Goal: Task Accomplishment & Management: Manage account settings

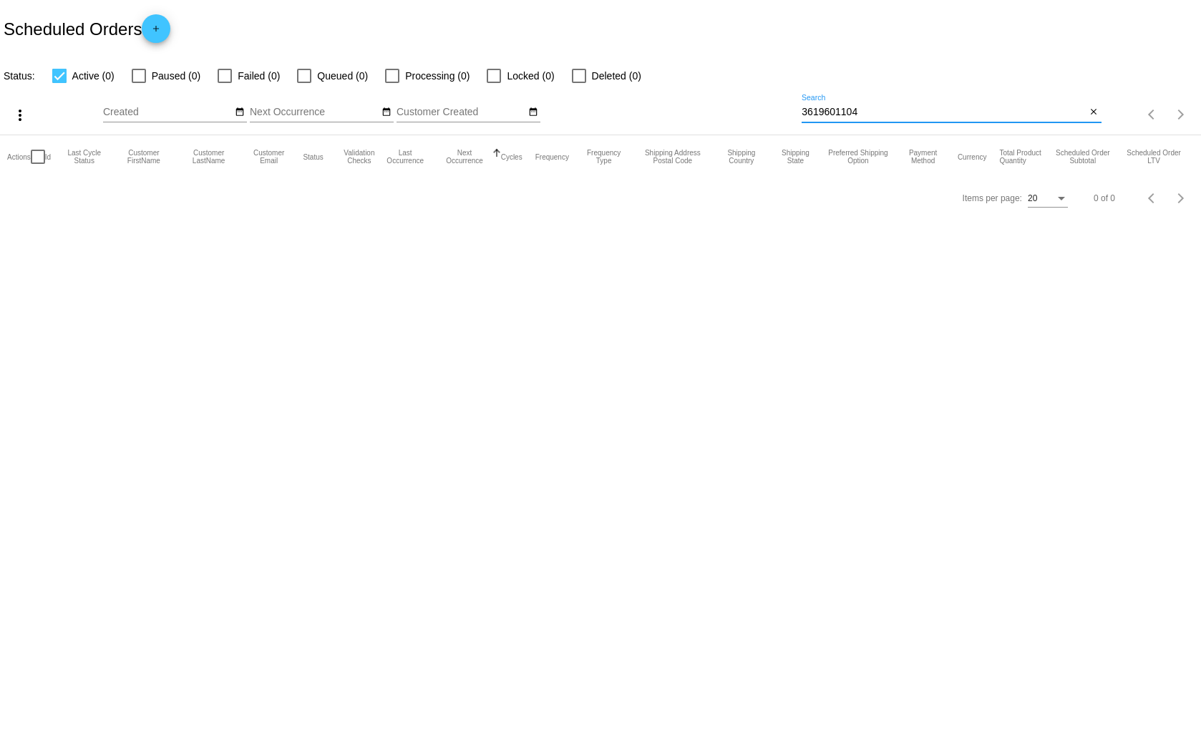
drag, startPoint x: 869, startPoint y: 110, endPoint x: 806, endPoint y: 112, distance: 63.0
click at [806, 112] on input "3619601104" at bounding box center [944, 112] width 284 height 11
type input "[PERSON_NAME].[PERSON_NAME]"
drag, startPoint x: 860, startPoint y: 114, endPoint x: 779, endPoint y: 113, distance: 80.9
click at [779, 113] on div "more_vert Sep Jan Feb Mar [DATE]" at bounding box center [600, 109] width 1201 height 51
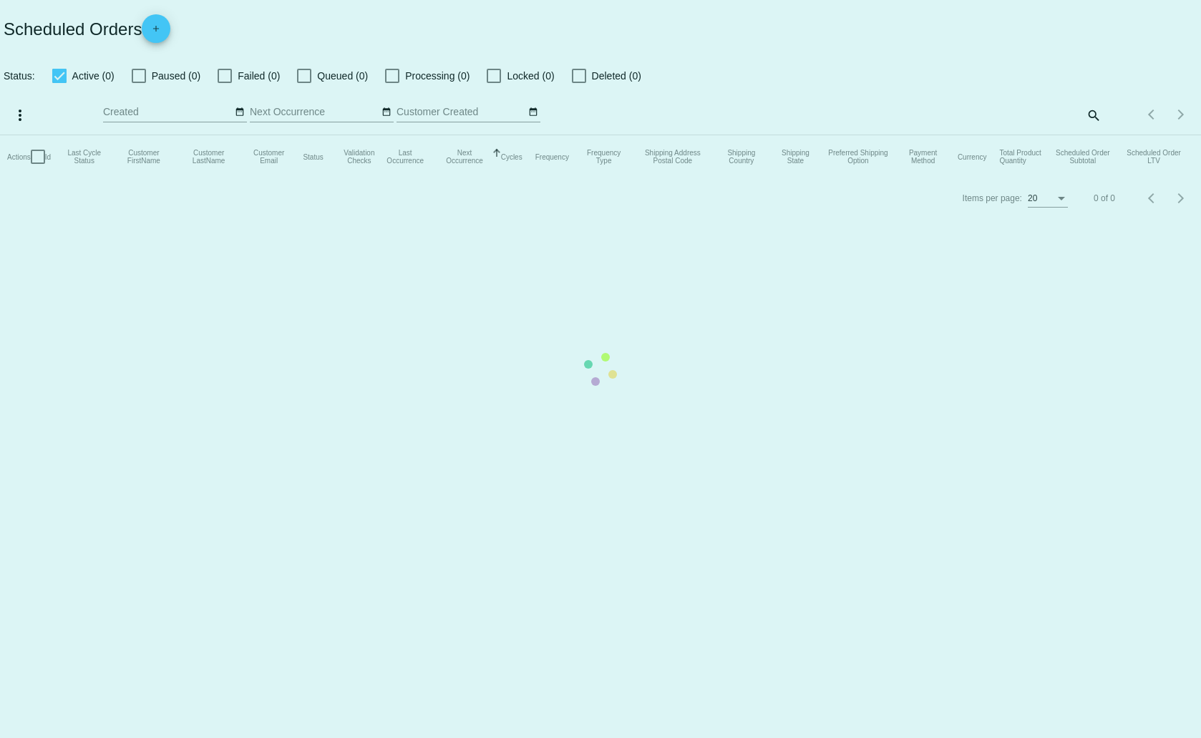
click at [1092, 135] on mat-table "Actions Id Last Cycle Status Customer FirstName Customer LastName Customer Emai…" at bounding box center [600, 156] width 1201 height 43
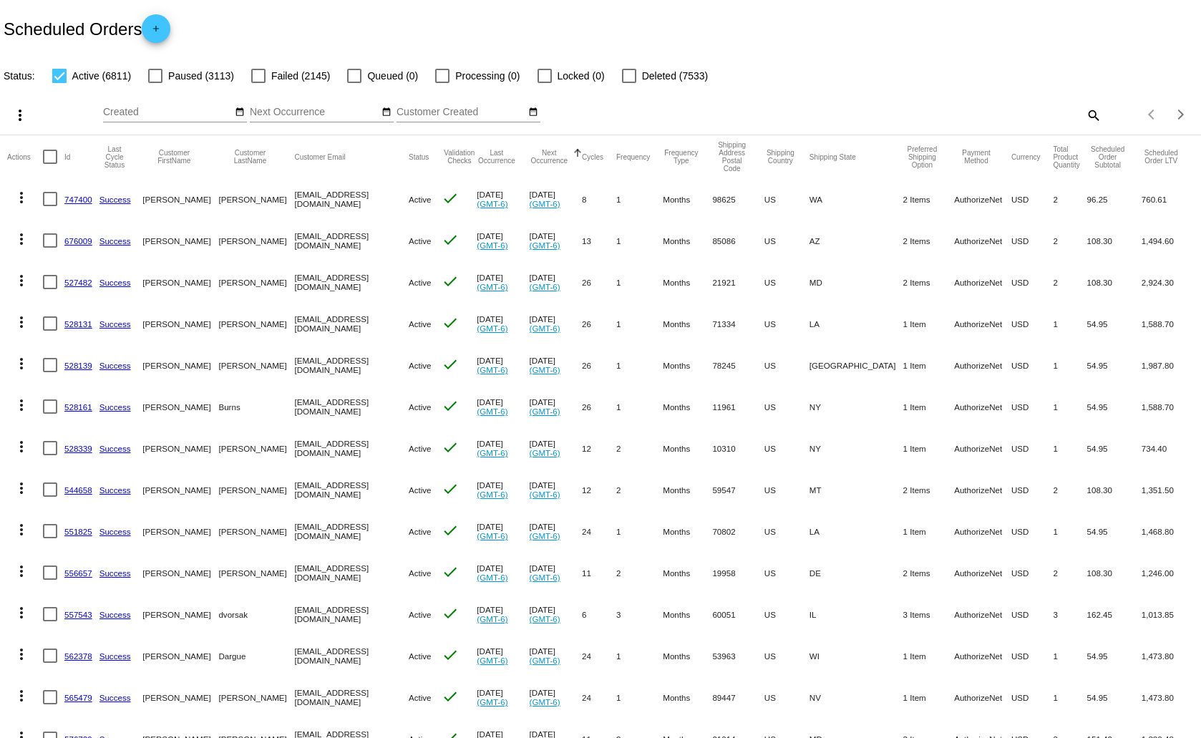
click at [1085, 112] on mat-icon "search" at bounding box center [1093, 115] width 17 height 22
paste input "[EMAIL_ADDRESS][DOMAIN_NAME]"
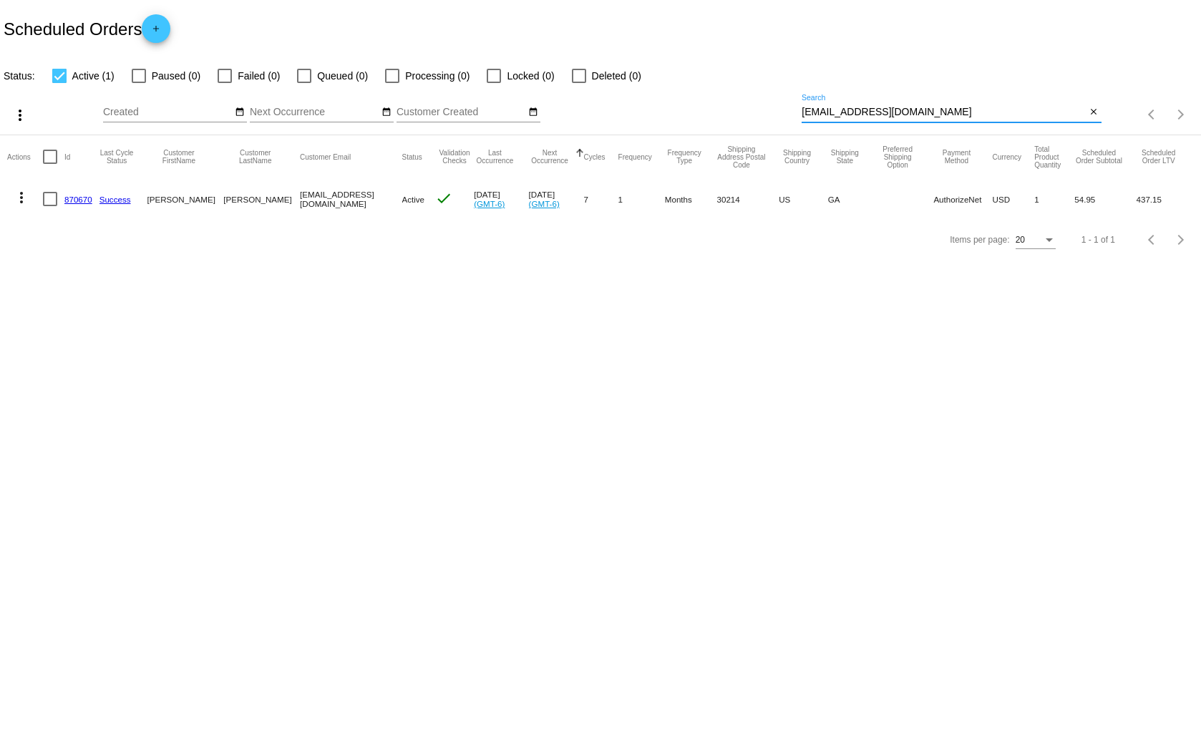
type input "[EMAIL_ADDRESS][DOMAIN_NAME]"
click at [21, 193] on mat-icon "more_vert" at bounding box center [21, 197] width 17 height 17
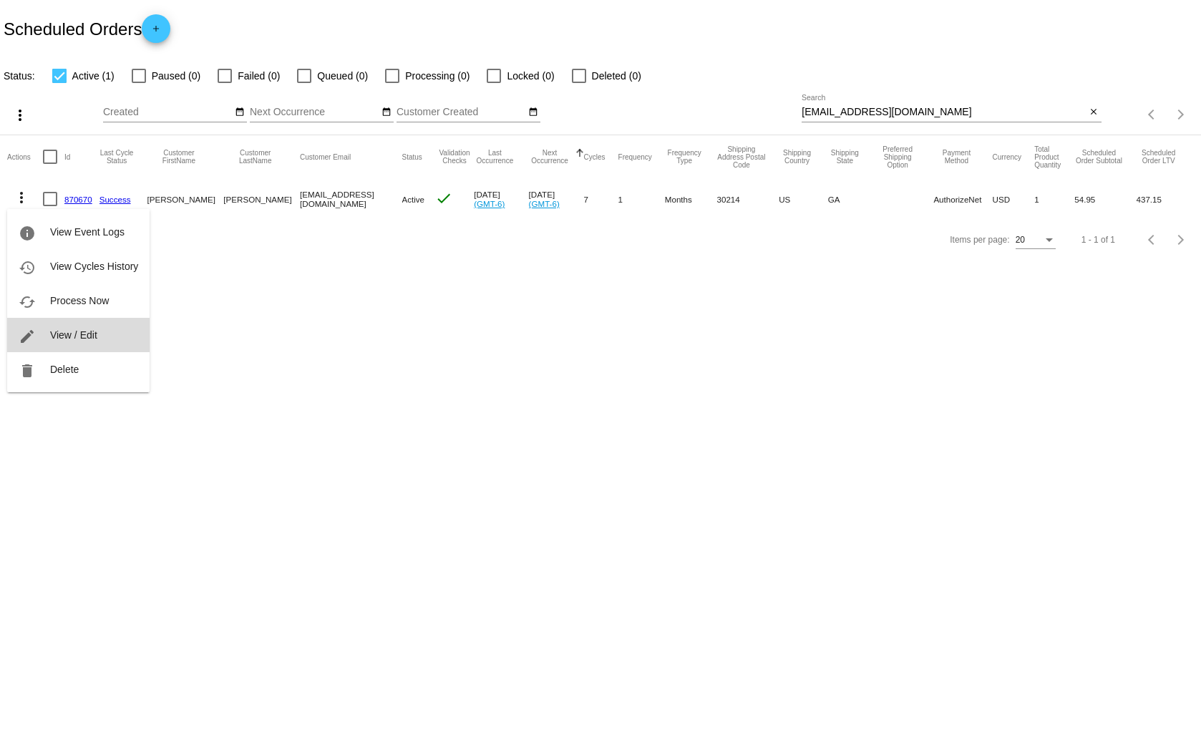
click at [62, 328] on button "edit View / Edit" at bounding box center [78, 335] width 142 height 34
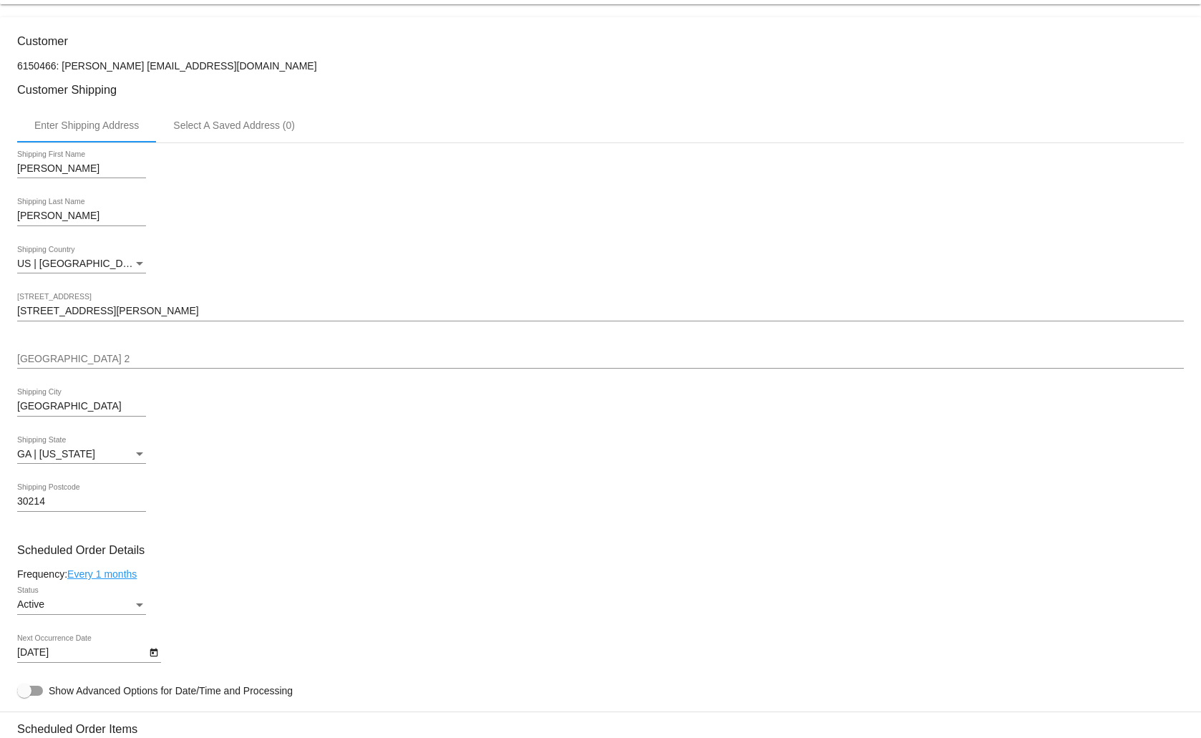
scroll to position [644, 0]
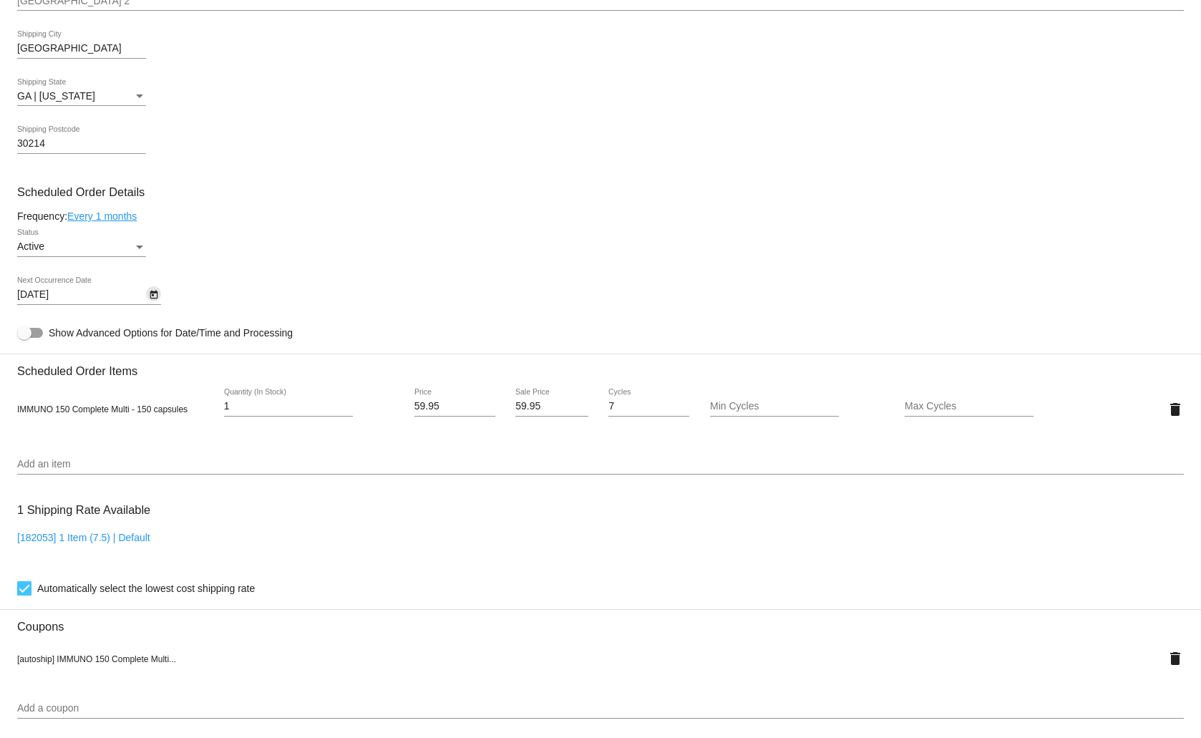
click at [152, 292] on icon "Open calendar" at bounding box center [154, 295] width 8 height 9
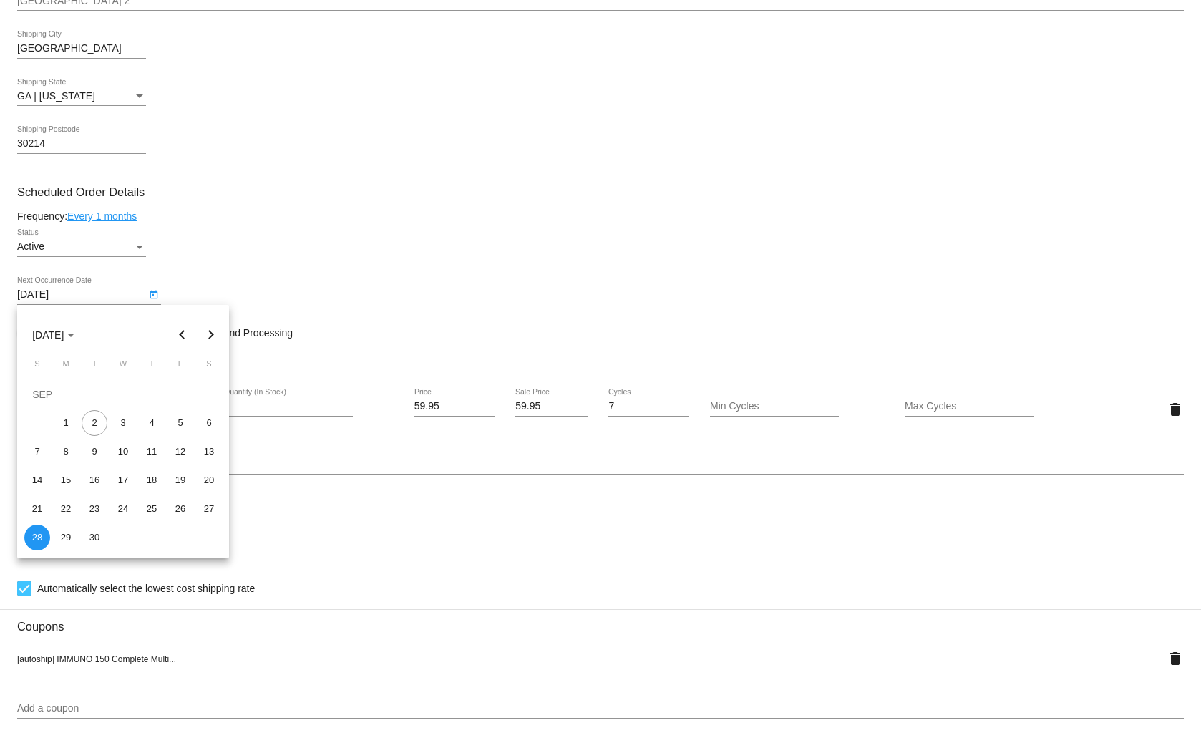
click at [210, 331] on button "Next month" at bounding box center [211, 335] width 29 height 29
click at [66, 424] on div "3" at bounding box center [66, 423] width 26 height 26
type input "[DATE]"
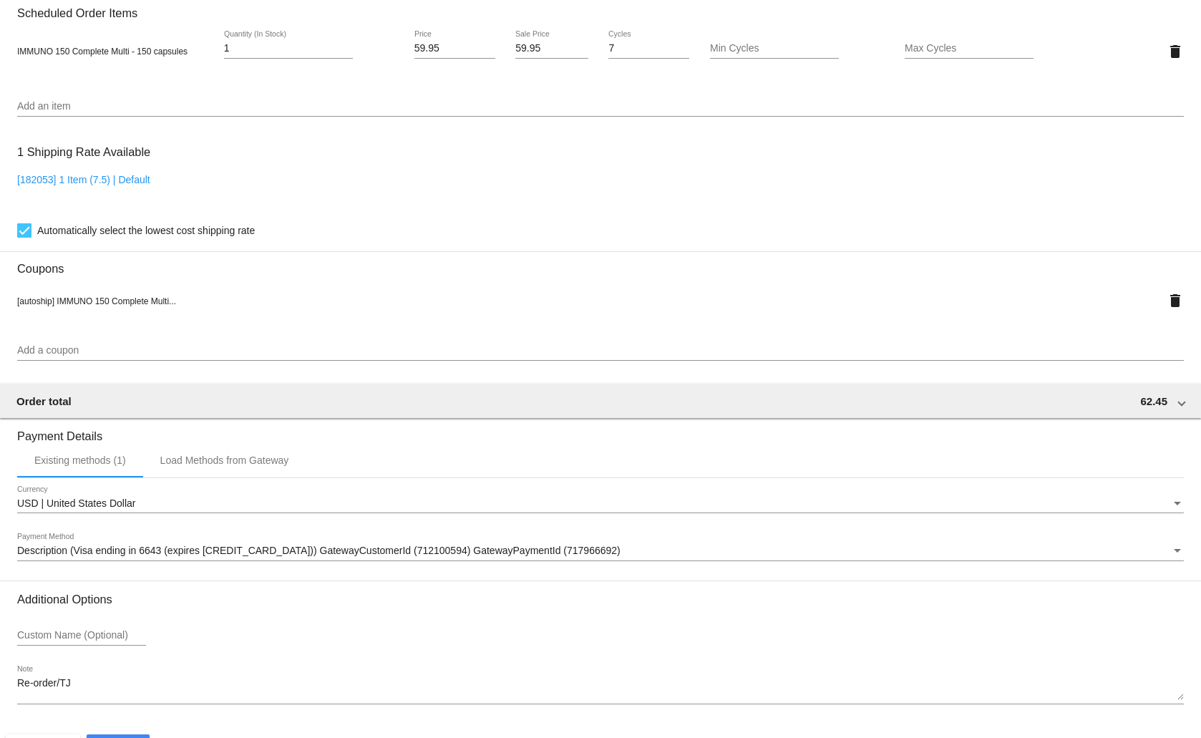
scroll to position [1047, 0]
